Goal: Transaction & Acquisition: Book appointment/travel/reservation

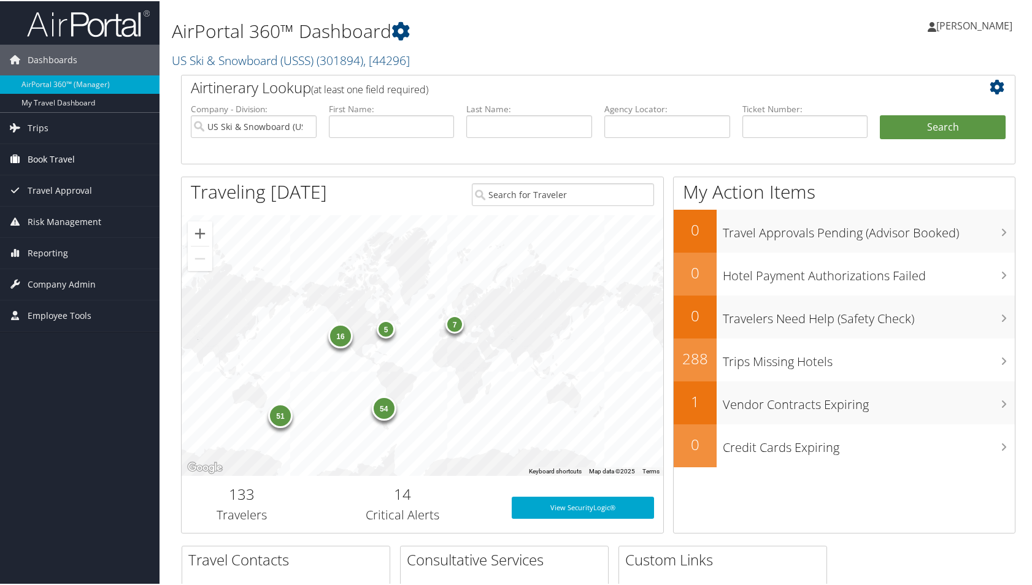
click at [43, 156] on span "Book Travel" at bounding box center [51, 158] width 47 height 31
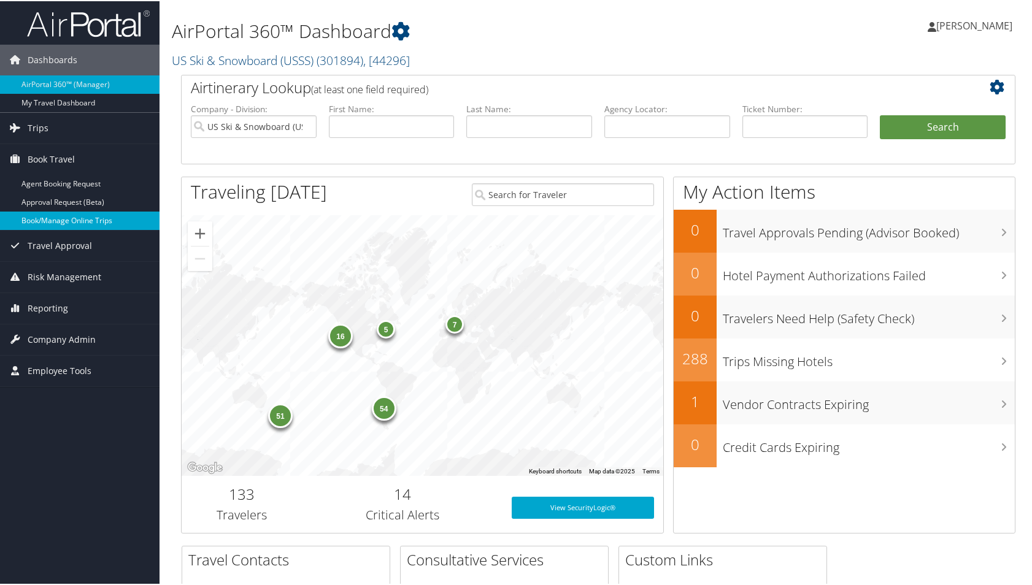
click at [42, 218] on link "Book/Manage Online Trips" at bounding box center [80, 219] width 160 height 18
